Goal: Download file/media

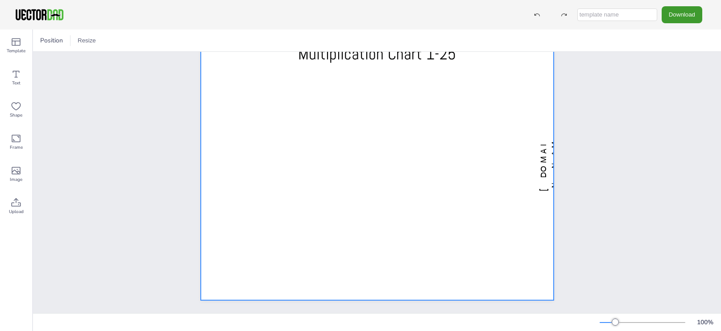
scroll to position [38, 0]
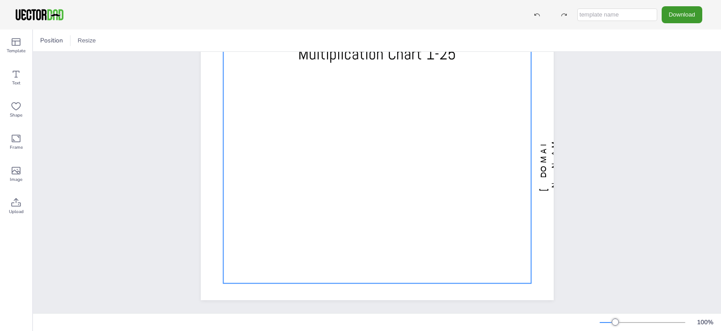
click at [325, 153] on div at bounding box center [377, 163] width 308 height 240
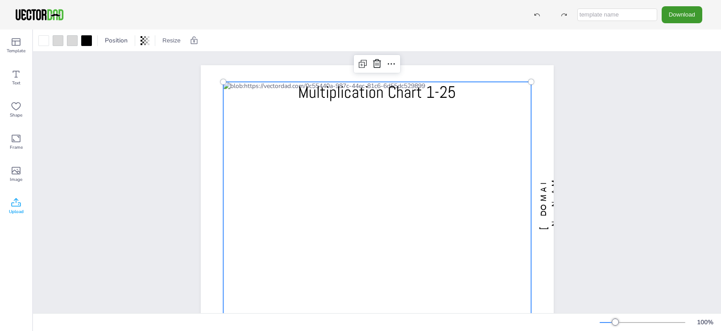
click at [16, 201] on icon at bounding box center [16, 202] width 9 height 8
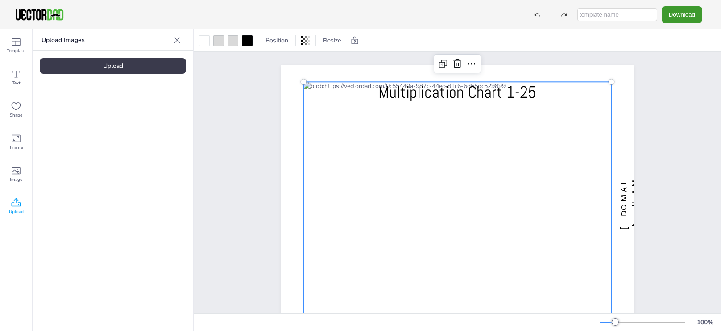
click at [128, 67] on div "Upload" at bounding box center [113, 66] width 146 height 16
click at [700, 98] on div "[DOMAIN_NAME] Multiplication Chart 1-25" at bounding box center [457, 202] width 527 height 300
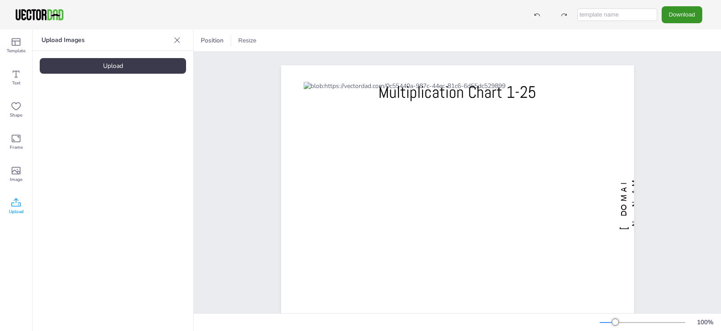
click at [680, 12] on button "Download" at bounding box center [682, 14] width 41 height 17
click at [677, 114] on li "PDF" at bounding box center [694, 109] width 73 height 18
click at [679, 90] on div "[DOMAIN_NAME] Multiplication Chart 1-25" at bounding box center [457, 202] width 527 height 300
click at [184, 40] on div "Upload Images" at bounding box center [113, 39] width 161 height 21
click at [249, 38] on button "Resize" at bounding box center [247, 40] width 25 height 14
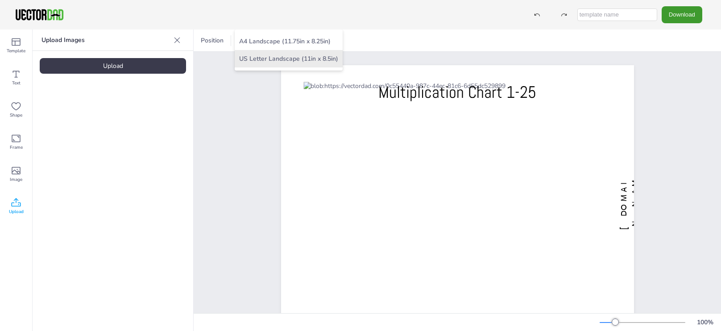
click at [310, 62] on li "US Letter Landscape (11in x 8.5in)" at bounding box center [289, 58] width 108 height 17
click at [240, 32] on div "Position Resize A4 Landscape (11.75in x 8.25in) US Letter Landscape (11in x 8.5…" at bounding box center [457, 40] width 527 height 22
click at [244, 38] on button "Resize" at bounding box center [247, 40] width 25 height 14
click at [271, 56] on li "US Letter Landscape (11in x 8.5in)" at bounding box center [289, 58] width 108 height 17
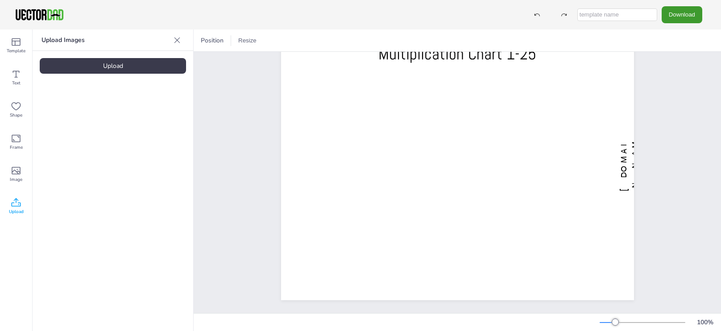
scroll to position [38, 0]
click at [686, 15] on button "Download" at bounding box center [682, 14] width 41 height 17
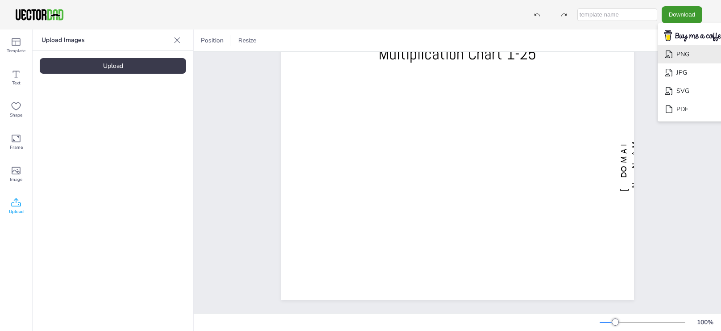
click at [680, 59] on li "PNG" at bounding box center [694, 54] width 73 height 18
